Goal: Communication & Community: Answer question/provide support

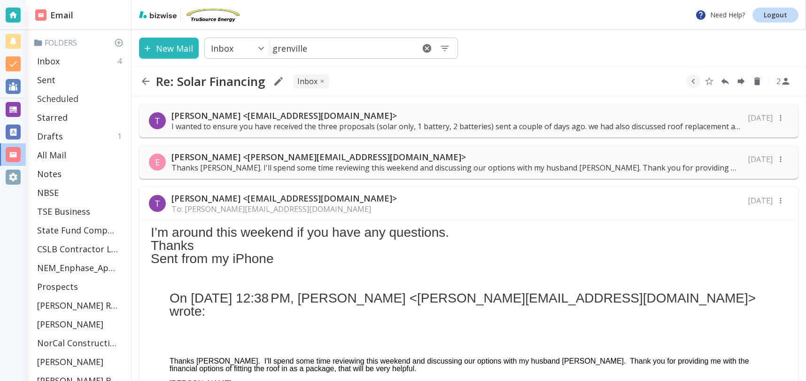
scroll to position [165, 0]
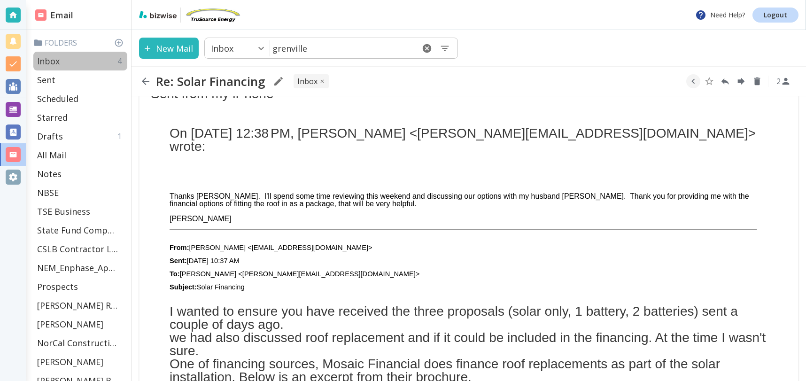
click at [59, 64] on p "Inbox" at bounding box center [48, 60] width 23 height 11
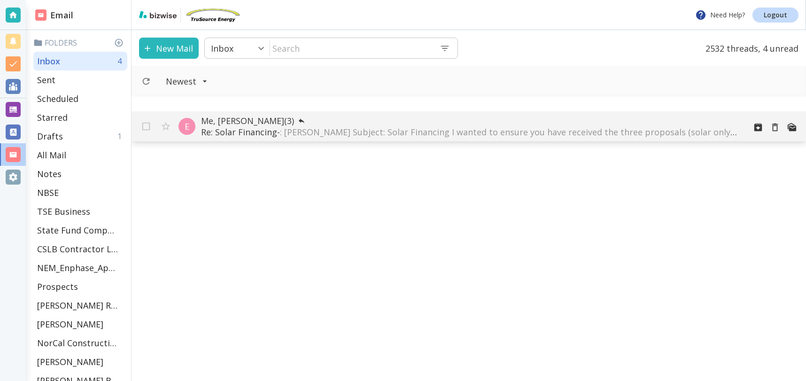
click at [454, 127] on span ": Ellie Grenville Subject: Solar Financing I wanted to ensure you have received…" at bounding box center [526, 131] width 492 height 11
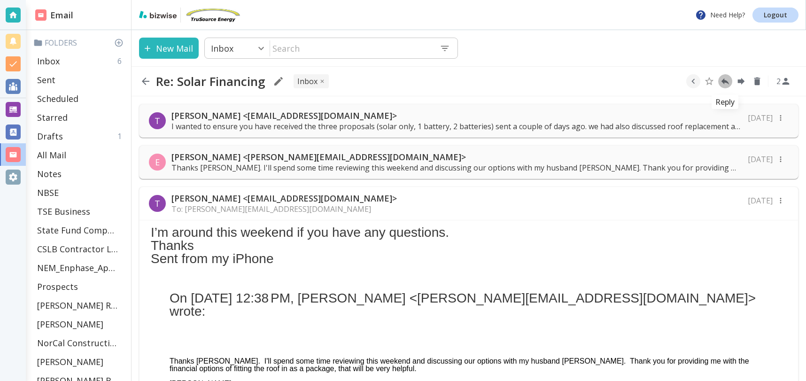
click at [726, 80] on icon "Reply" at bounding box center [725, 81] width 10 height 10
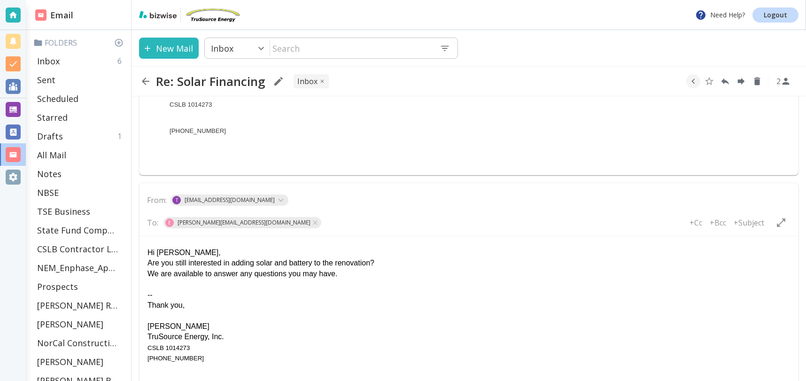
scroll to position [823, 0]
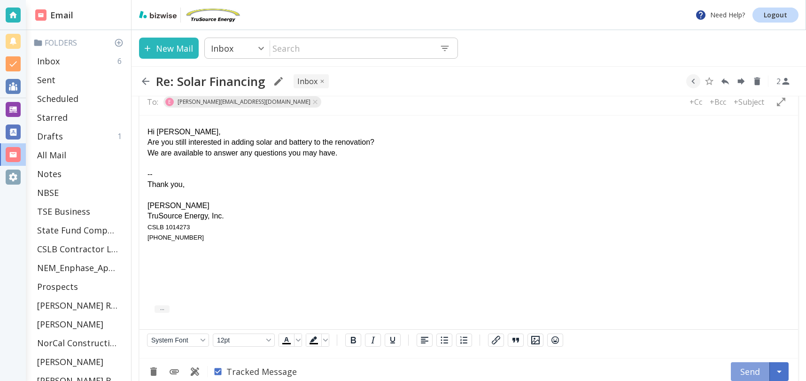
click at [759, 362] on button "Send" at bounding box center [749, 371] width 39 height 19
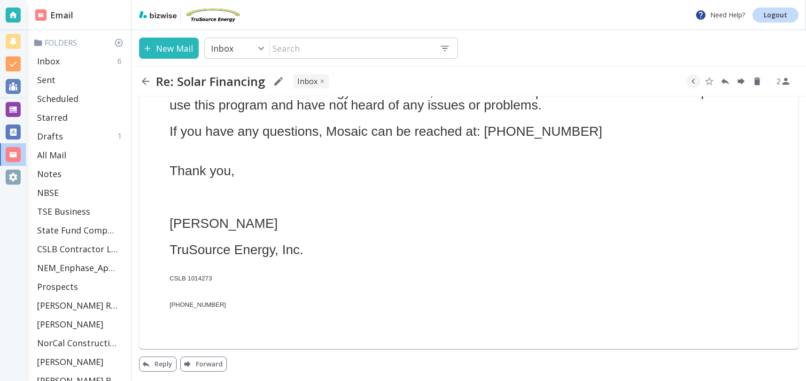
scroll to position [515, 0]
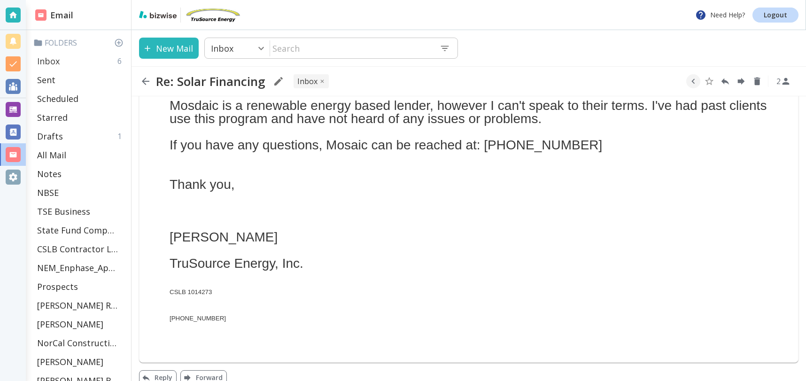
click at [77, 60] on div "Inbox 6" at bounding box center [80, 61] width 94 height 19
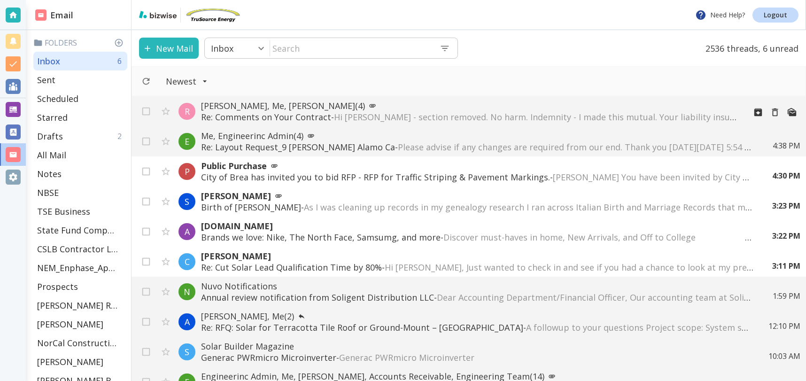
click at [436, 108] on p "[PERSON_NAME], Me, [PERSON_NAME] (4)" at bounding box center [469, 105] width 537 height 11
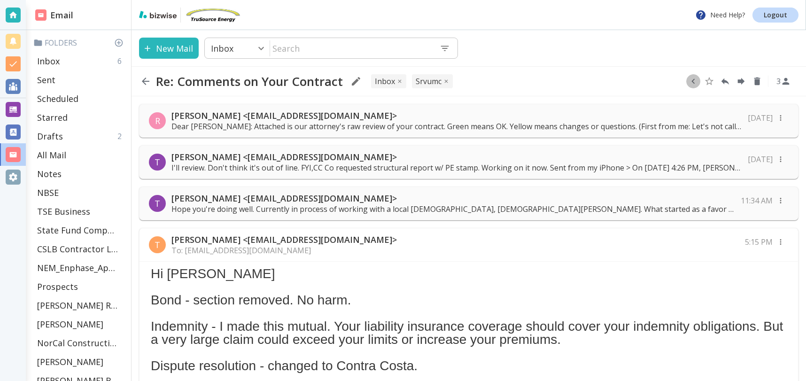
click at [696, 82] on icon "button" at bounding box center [693, 81] width 10 height 10
click at [655, 79] on icon "Move to Folder" at bounding box center [657, 81] width 8 height 7
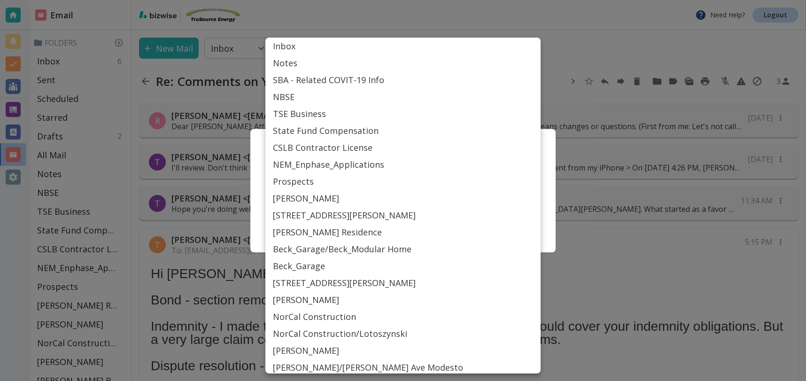
click at [461, 0] on body "Need Help? Logout Email Folders Inbox 6 Sent Scheduled Starred Drafts 2 All Mai…" at bounding box center [403, 0] width 806 height 0
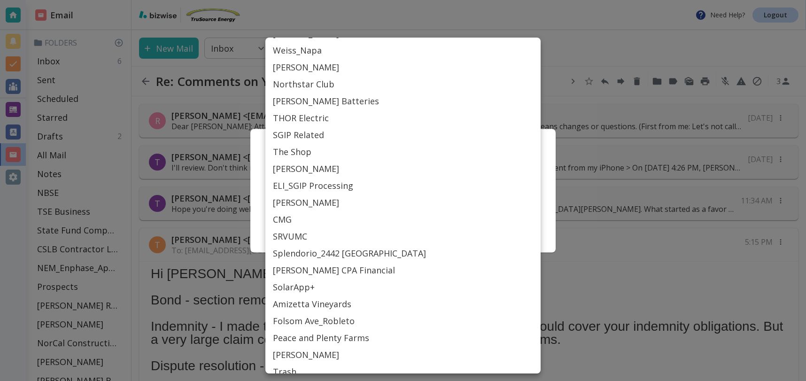
scroll to position [374, 0]
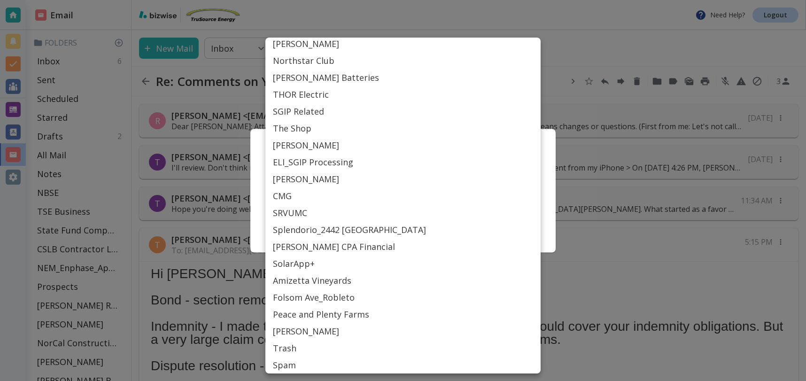
click at [297, 208] on li "SRVUMC" at bounding box center [402, 212] width 275 height 17
type input "Label_77"
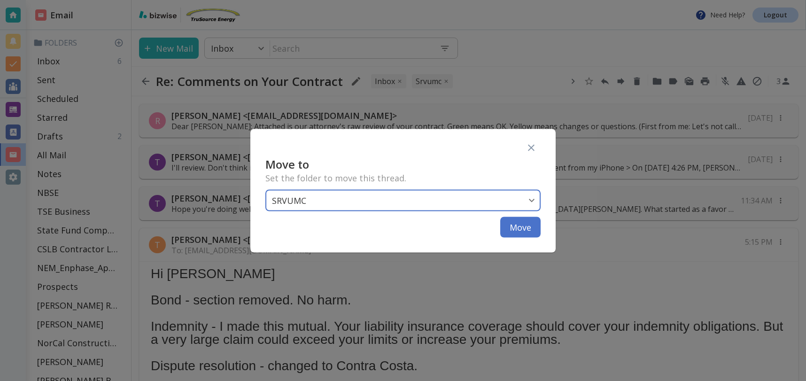
click at [517, 229] on button "Move" at bounding box center [520, 226] width 40 height 21
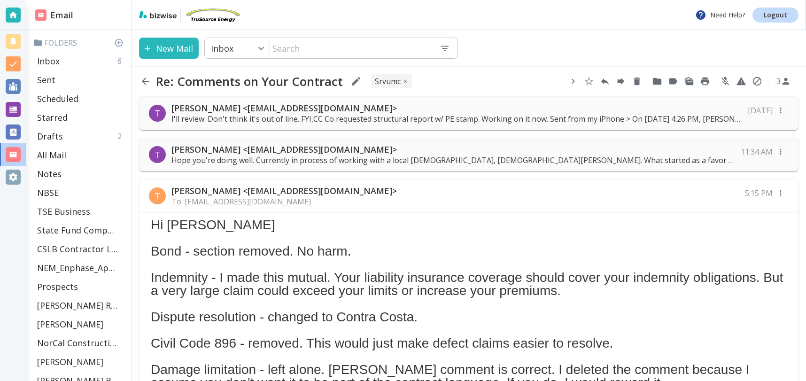
scroll to position [0, 0]
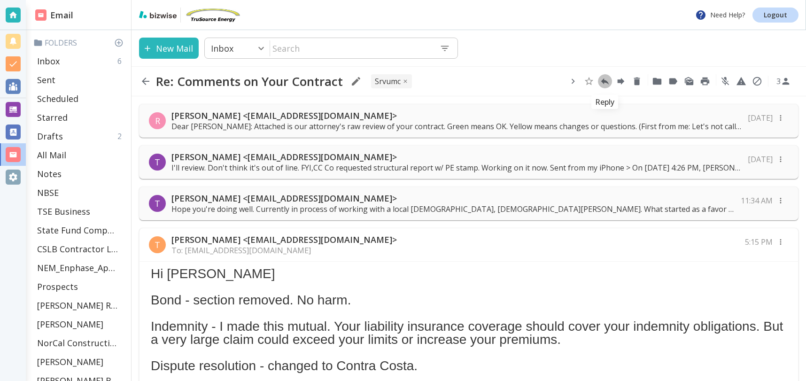
click at [603, 80] on icon "Reply" at bounding box center [605, 81] width 8 height 7
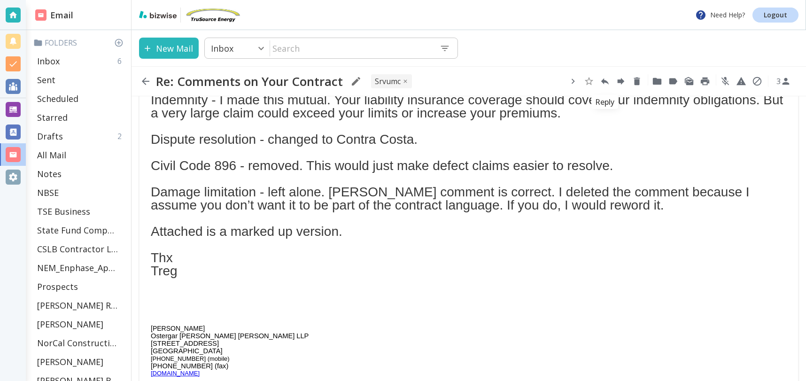
type textarea "<div class="bizwise_content"></div><div class="gmail_signature"><br>--<br><p>Th…"
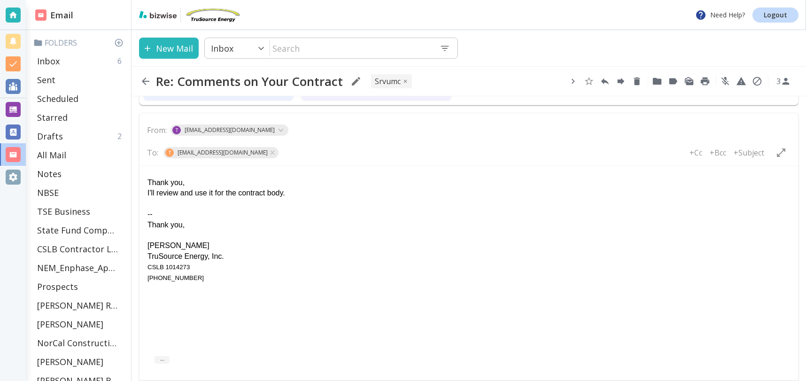
drag, startPoint x: 147, startPoint y: 200, endPoint x: 171, endPoint y: 203, distance: 24.2
click at [148, 200] on div "-- Thank you, [PERSON_NAME] TruSource Energy, Inc. CSLB 1014273 [PHONE_NUMBER]" at bounding box center [468, 241] width 642 height 84
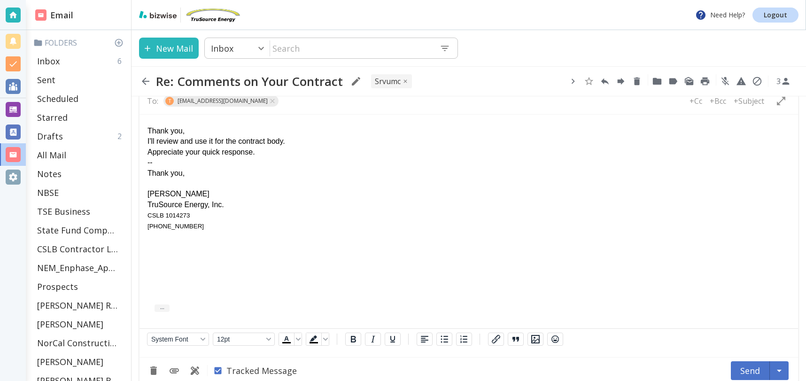
scroll to position [1192, 0]
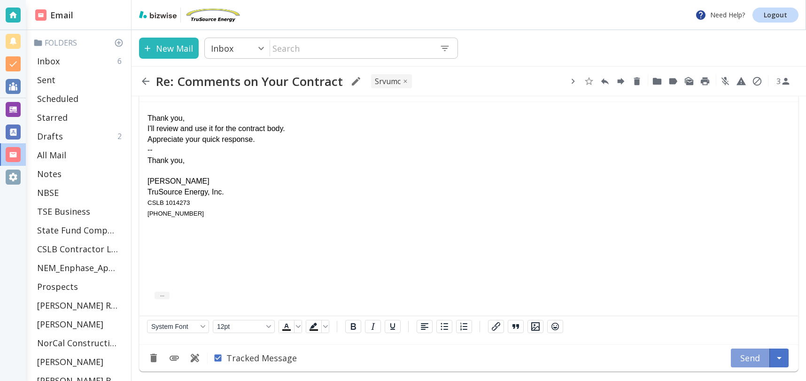
click at [740, 359] on button "Send" at bounding box center [749, 357] width 39 height 19
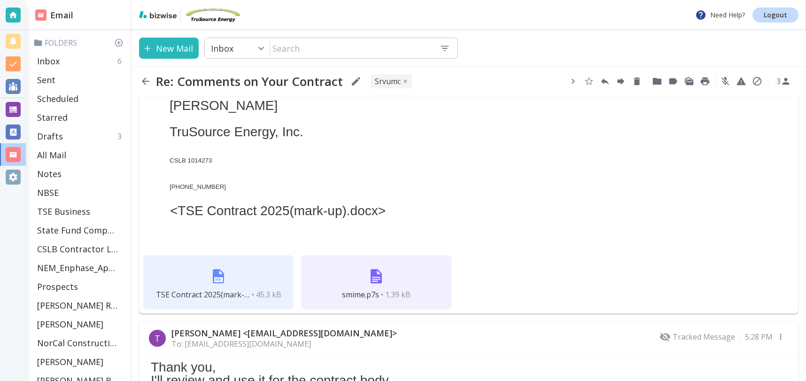
scroll to position [922, 0]
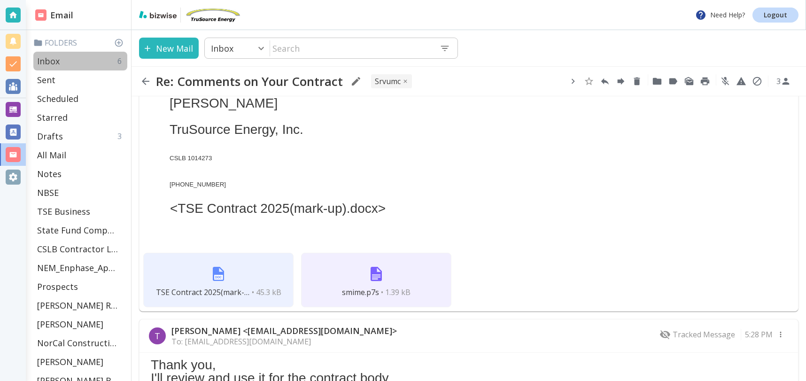
click at [74, 60] on div "Inbox 6" at bounding box center [80, 61] width 94 height 19
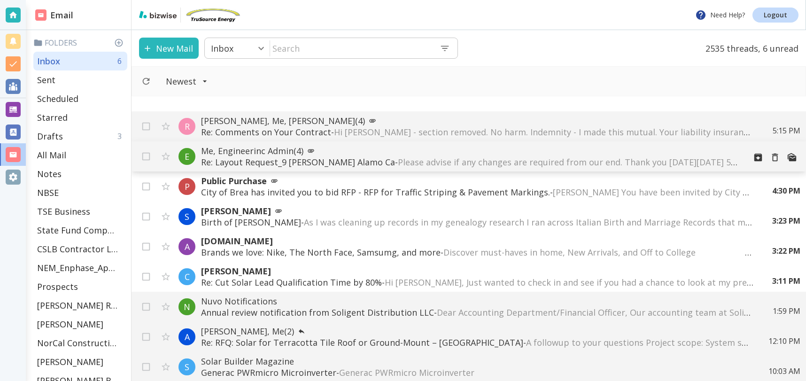
click at [272, 156] on p "Re: Layout Request_9 [PERSON_NAME] Alamo Ca - Please advise if any changes are …" at bounding box center [469, 161] width 537 height 11
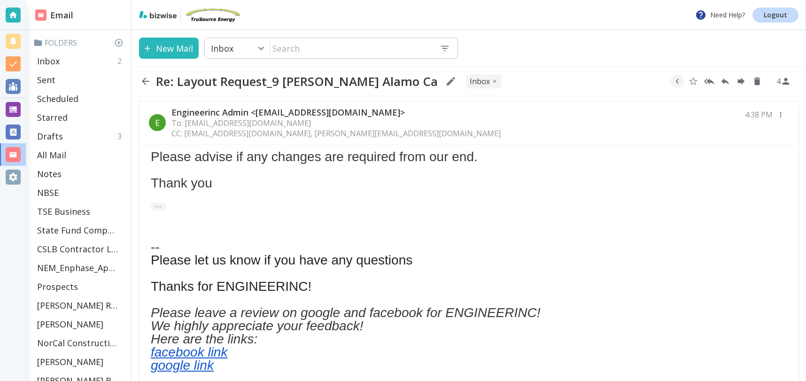
scroll to position [277, 0]
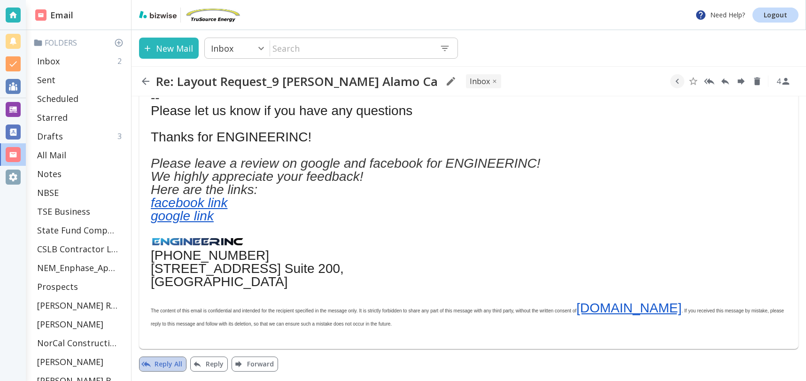
click at [174, 363] on button "Reply All" at bounding box center [162, 363] width 47 height 15
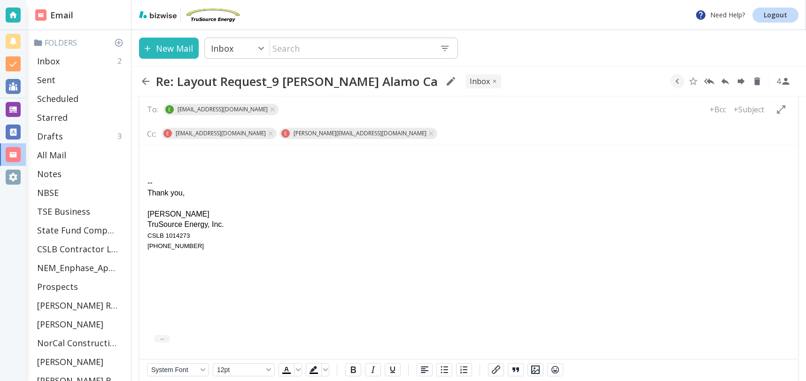
scroll to position [561, 0]
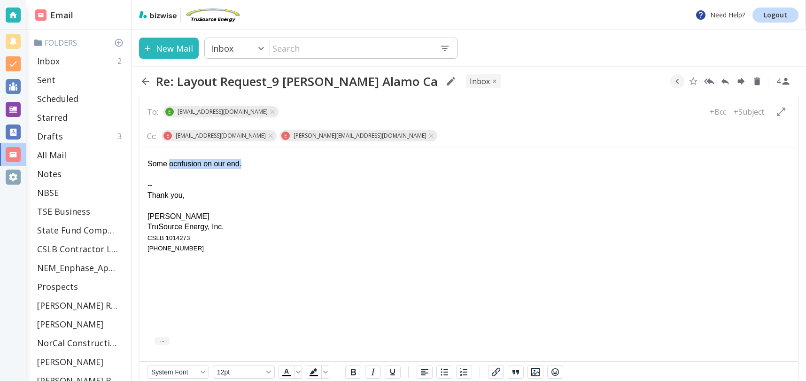
drag, startPoint x: 245, startPoint y: 162, endPoint x: 205, endPoint y: 168, distance: 39.8
click at [171, 165] on div "Some ocnfusion on our end." at bounding box center [468, 164] width 642 height 10
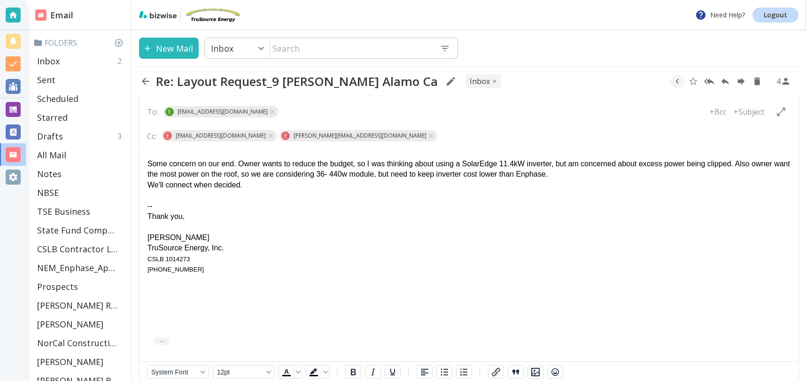
scroll to position [607, 0]
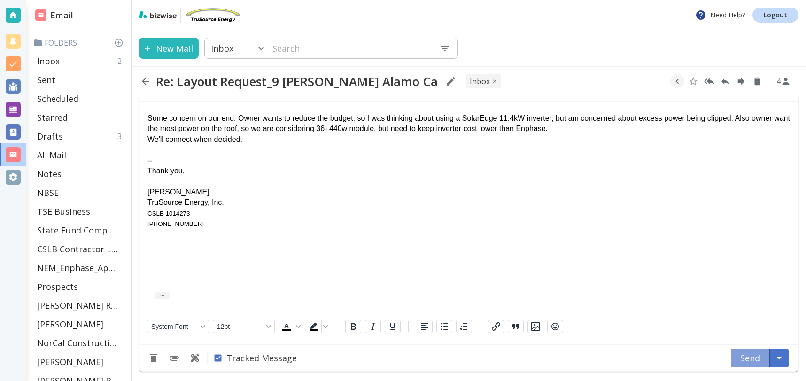
click at [744, 353] on button "Send" at bounding box center [749, 357] width 39 height 19
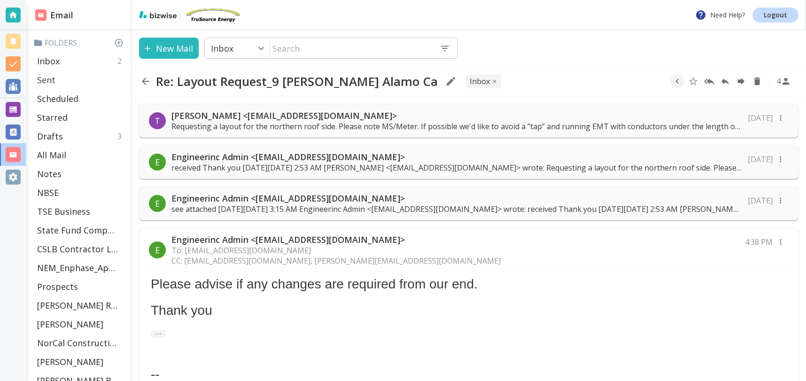
scroll to position [277, 0]
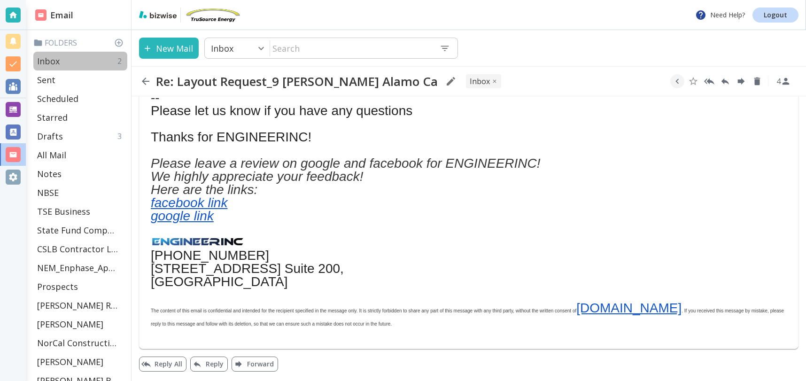
click at [72, 59] on div "Inbox 2" at bounding box center [80, 61] width 94 height 19
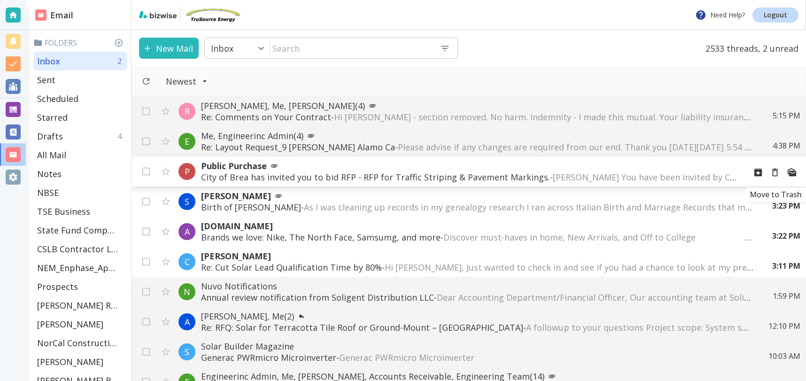
click at [778, 173] on icon "Move to Trash" at bounding box center [774, 172] width 10 height 10
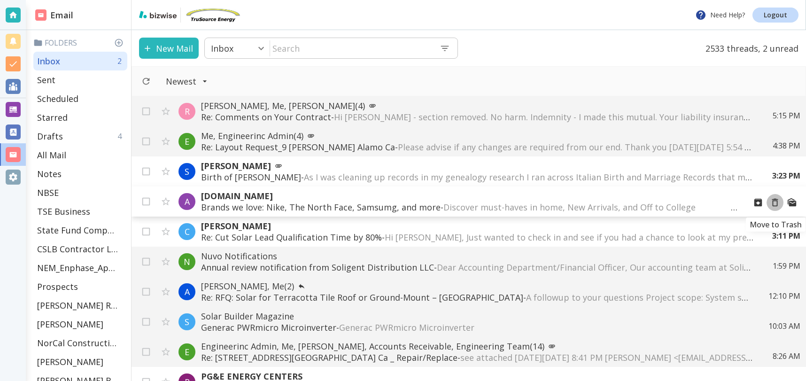
click at [774, 202] on icon "Move to Trash" at bounding box center [774, 202] width 10 height 10
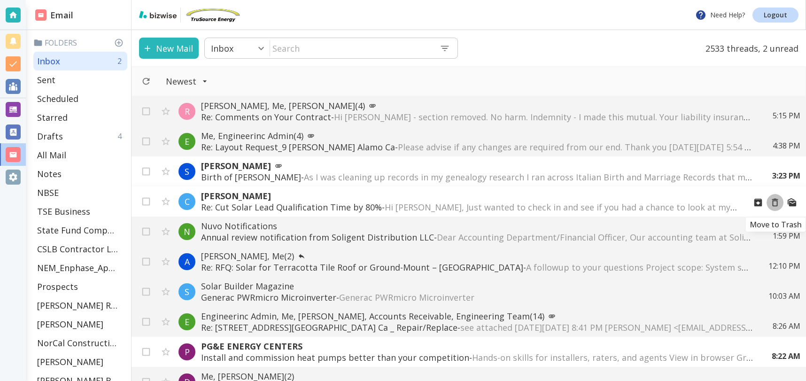
click at [776, 202] on icon "Move to Trash" at bounding box center [775, 203] width 6 height 8
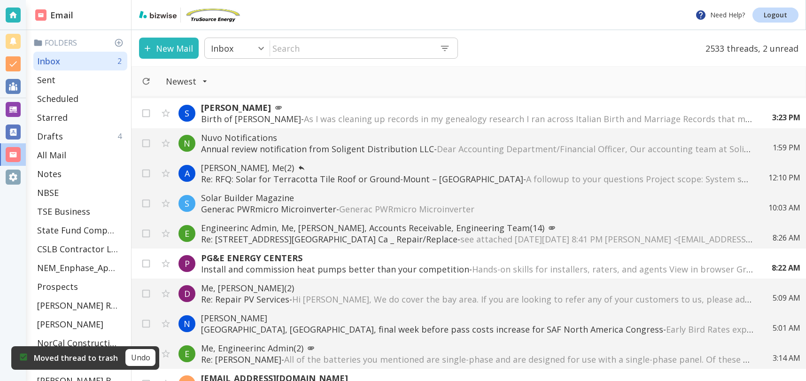
scroll to position [61, 0]
